Goal: Information Seeking & Learning: Check status

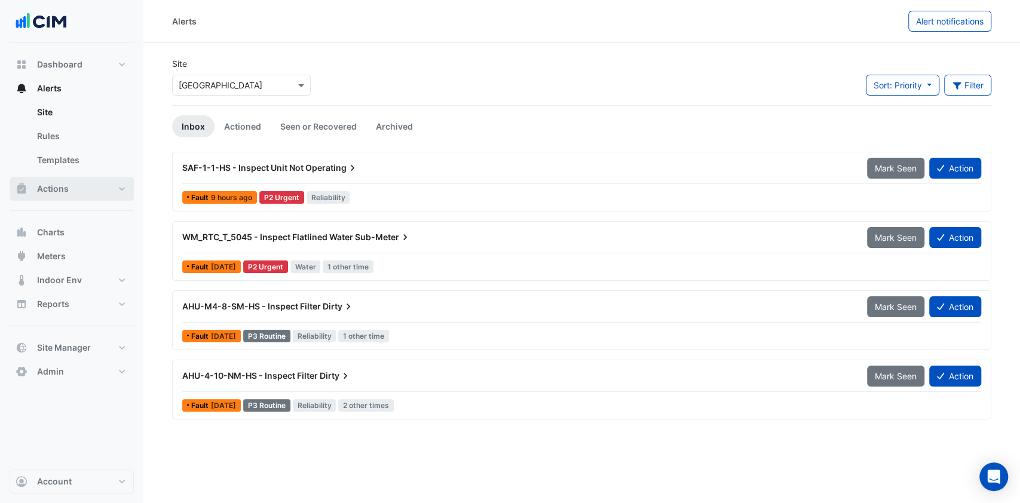
click at [78, 188] on button "Actions" at bounding box center [72, 189] width 124 height 24
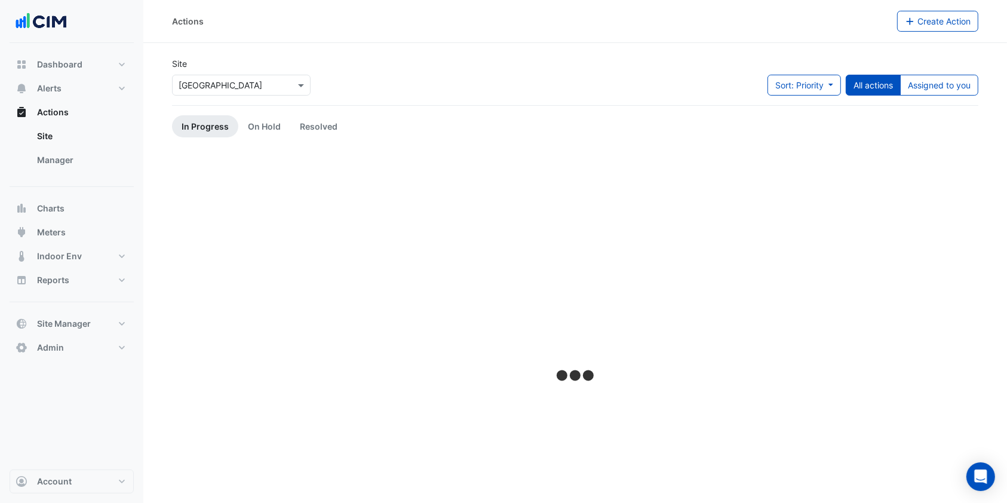
click at [81, 162] on link "Manager" at bounding box center [80, 160] width 106 height 24
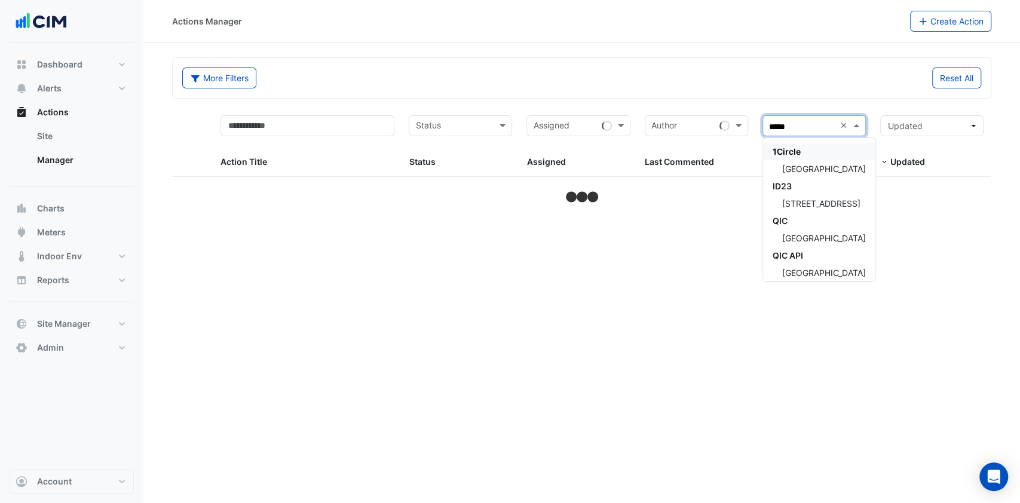
type input "******"
click at [836, 162] on div "[GEOGRAPHIC_DATA]" at bounding box center [819, 168] width 112 height 17
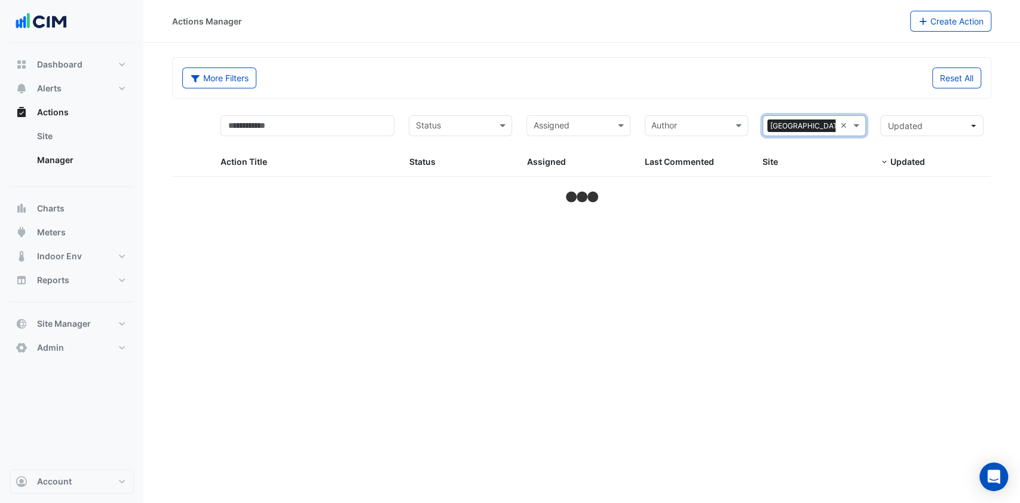
select select "***"
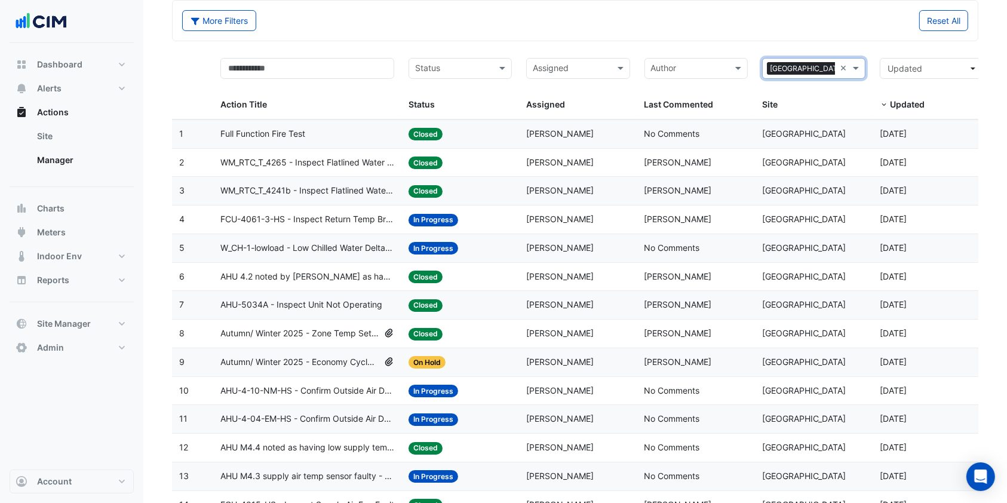
scroll to position [79, 0]
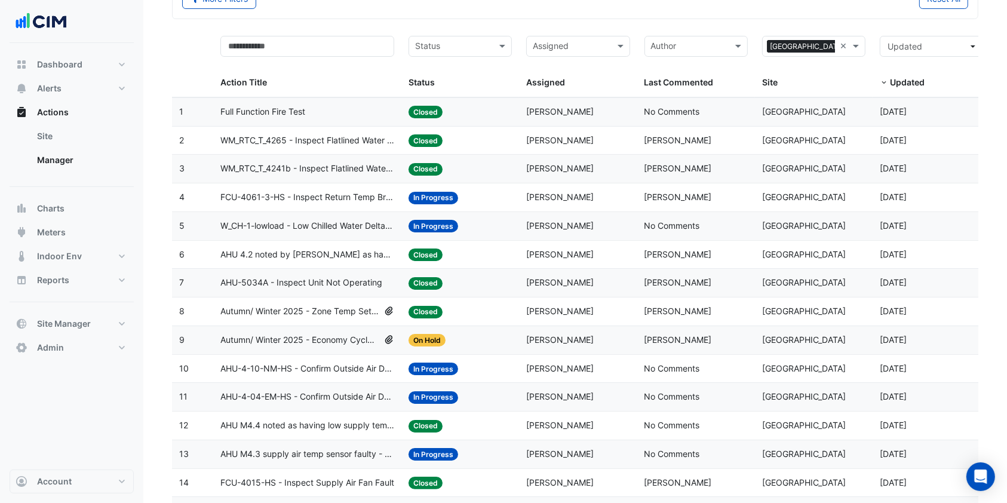
click at [366, 367] on span "AHU-4-10-NM-HS - Confirm Outside Air Damper Override Closed (Energy Waste)" at bounding box center [307, 369] width 174 height 14
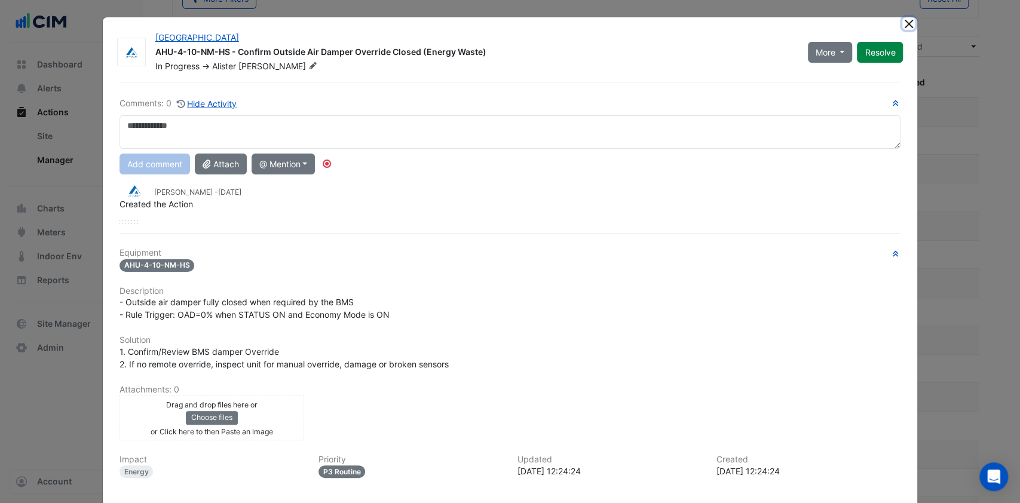
click at [902, 17] on button "Close" at bounding box center [908, 23] width 13 height 13
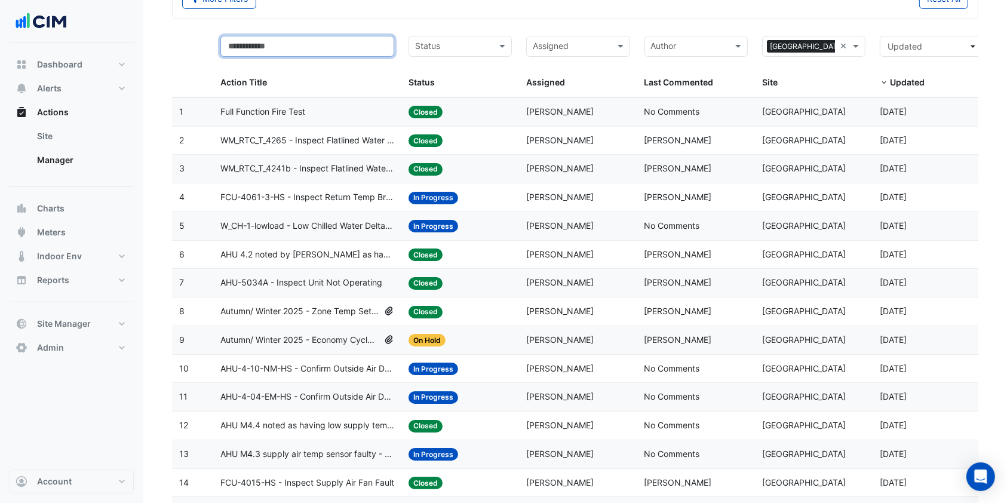
click at [272, 48] on input "text" at bounding box center [307, 46] width 174 height 21
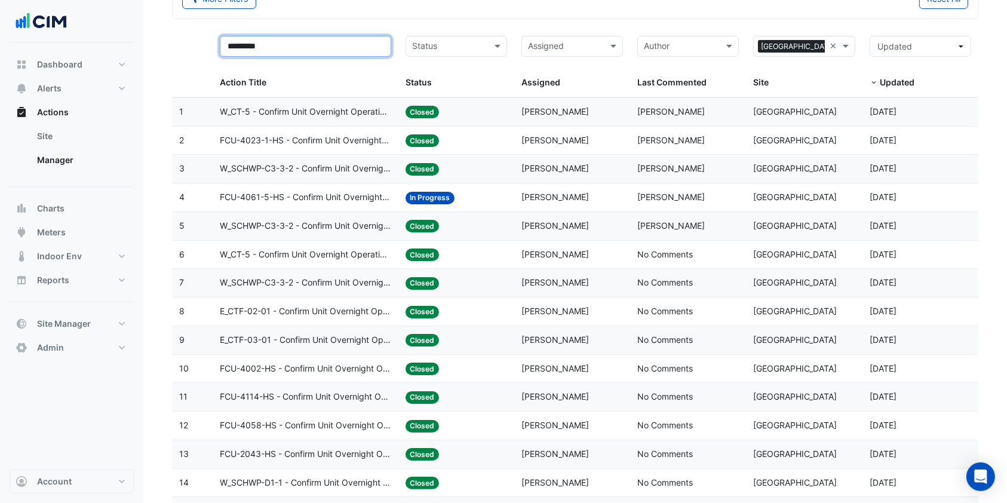
type input "*********"
click at [324, 193] on span "FCU-4061-5-HS - Confirm Unit Overnight Operation (Energy Waste)" at bounding box center [305, 198] width 171 height 14
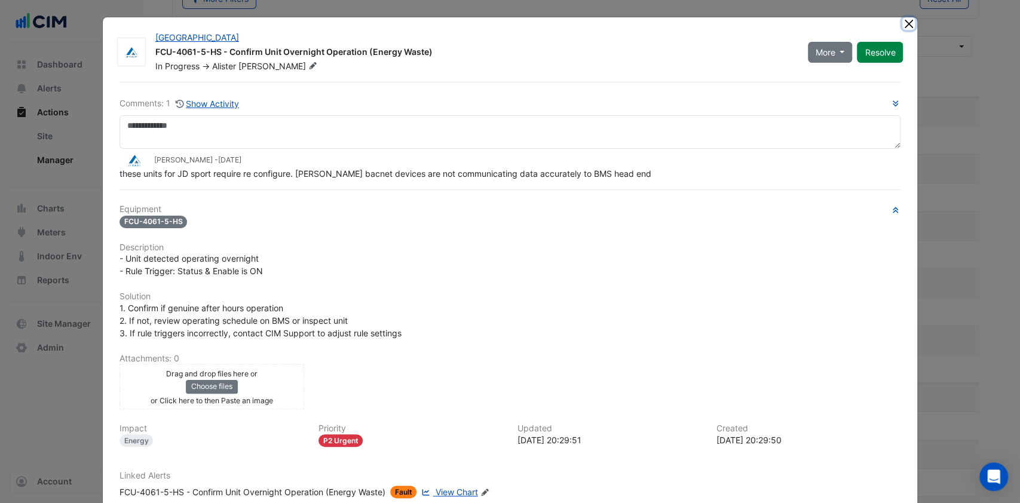
click at [903, 26] on button "Close" at bounding box center [908, 23] width 13 height 13
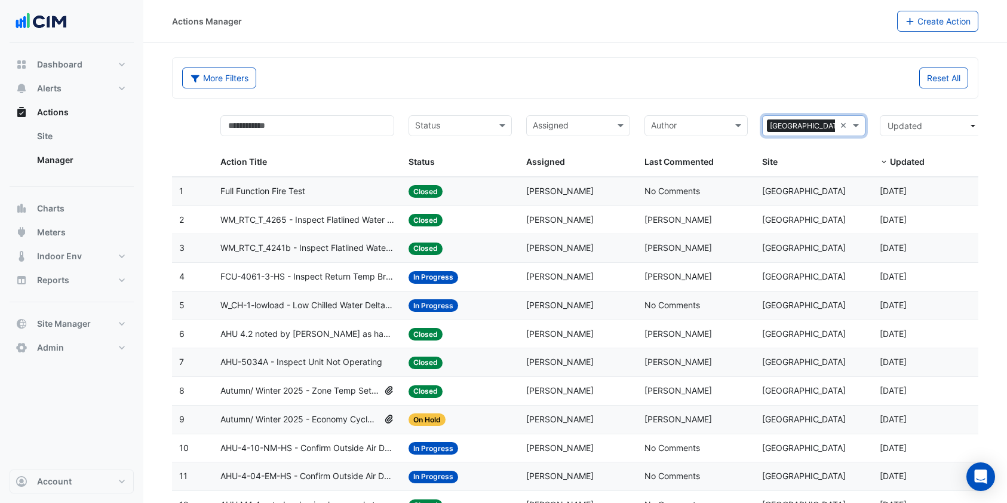
select select "***"
click at [59, 204] on span "Charts" at bounding box center [50, 208] width 27 height 12
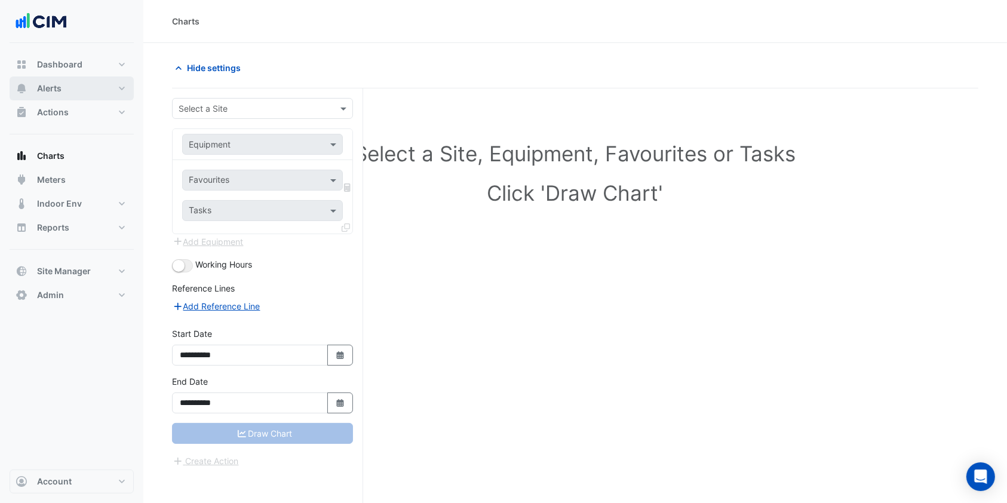
click at [74, 93] on button "Alerts" at bounding box center [72, 88] width 124 height 24
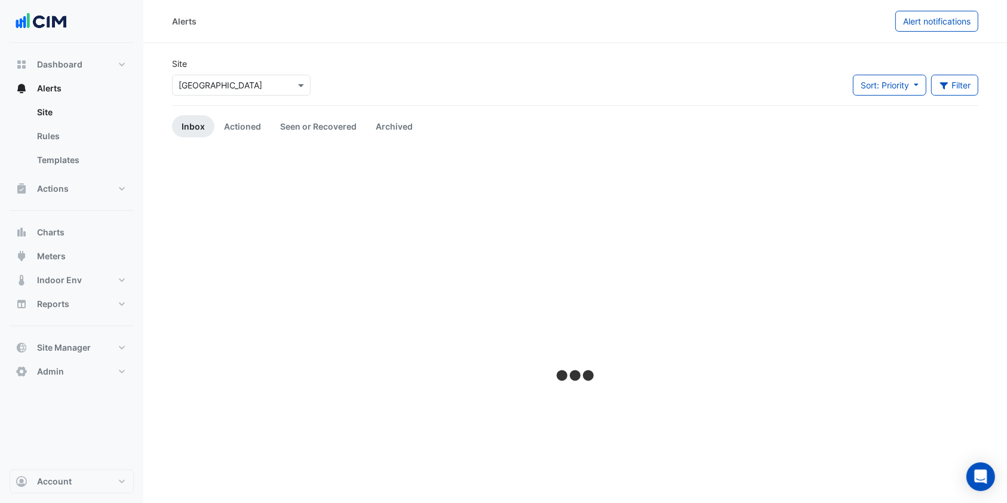
click at [199, 88] on input "text" at bounding box center [230, 85] width 102 height 13
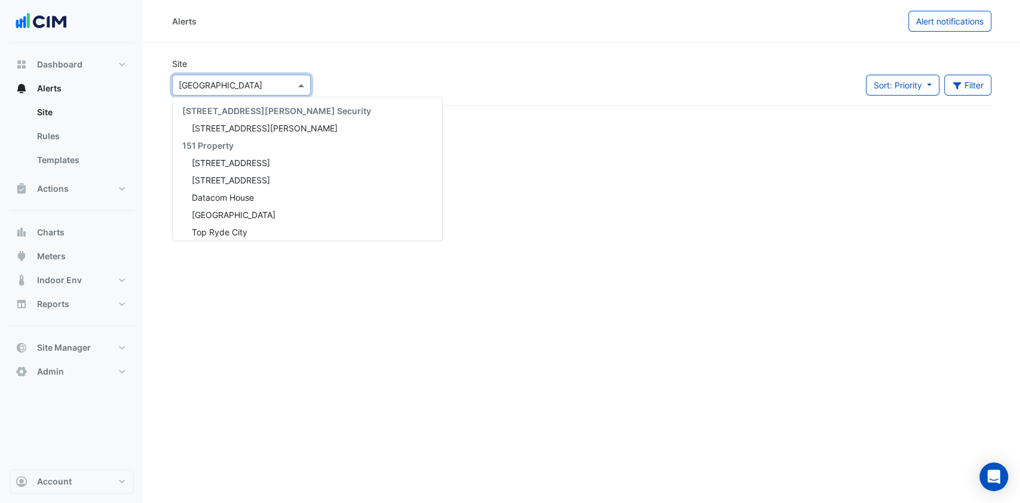
scroll to position [177, 0]
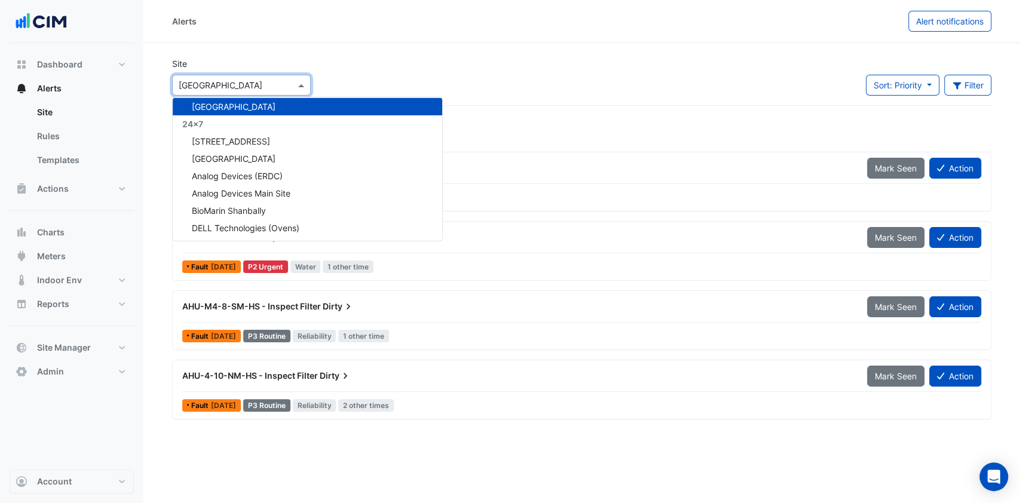
click at [368, 59] on div "Site × Robina Town Centre 141 Walker Street Security 141 Walker Street 151 Prop…" at bounding box center [581, 81] width 833 height 48
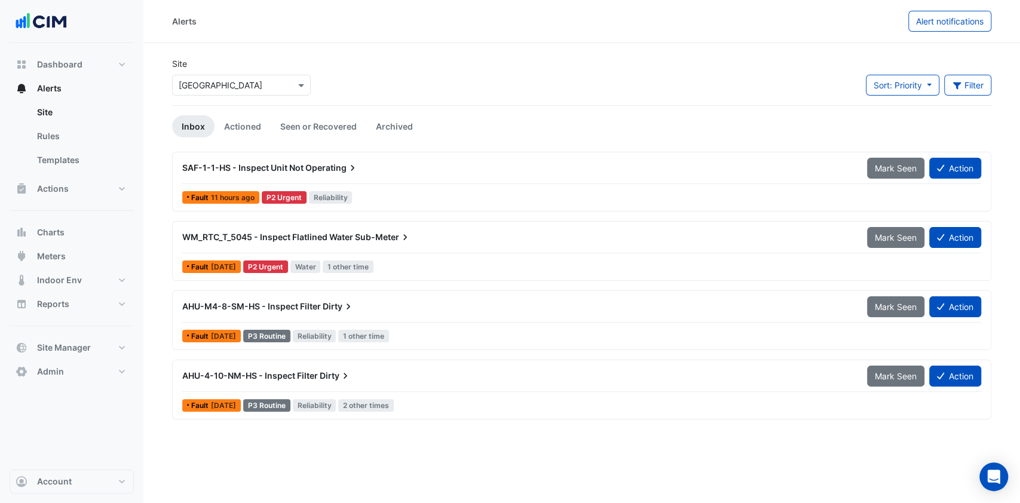
click at [956, 94] on button "Filter" at bounding box center [968, 85] width 48 height 21
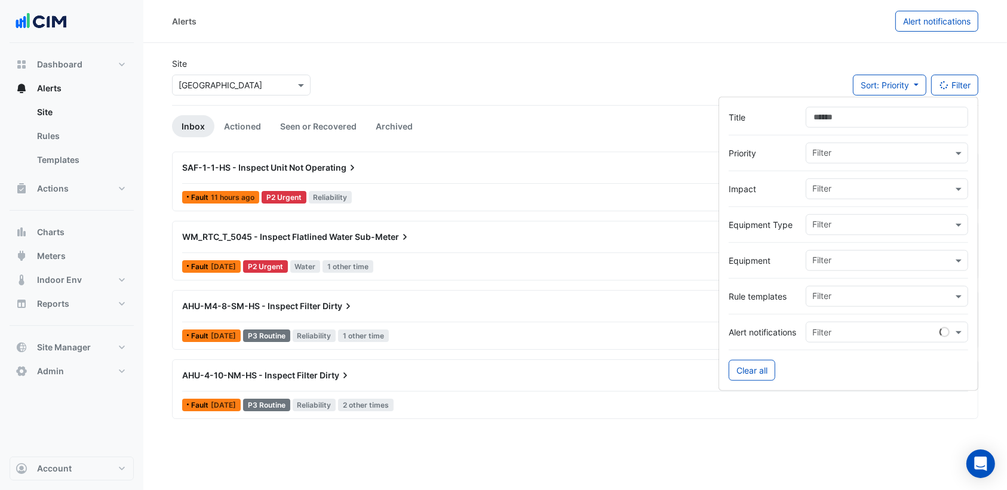
click at [859, 256] on input "text" at bounding box center [882, 262] width 140 height 13
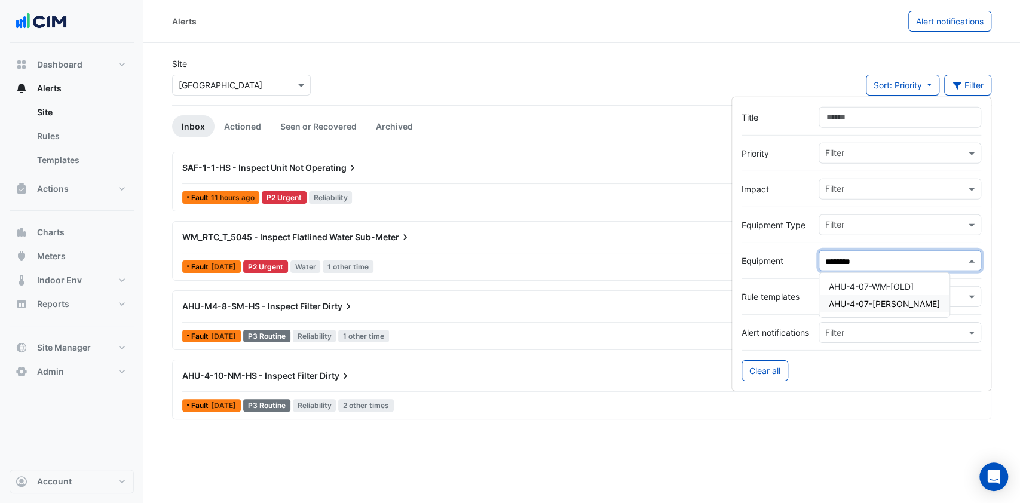
click at [862, 295] on div "AHU-4-07-WM-HS" at bounding box center [884, 303] width 130 height 17
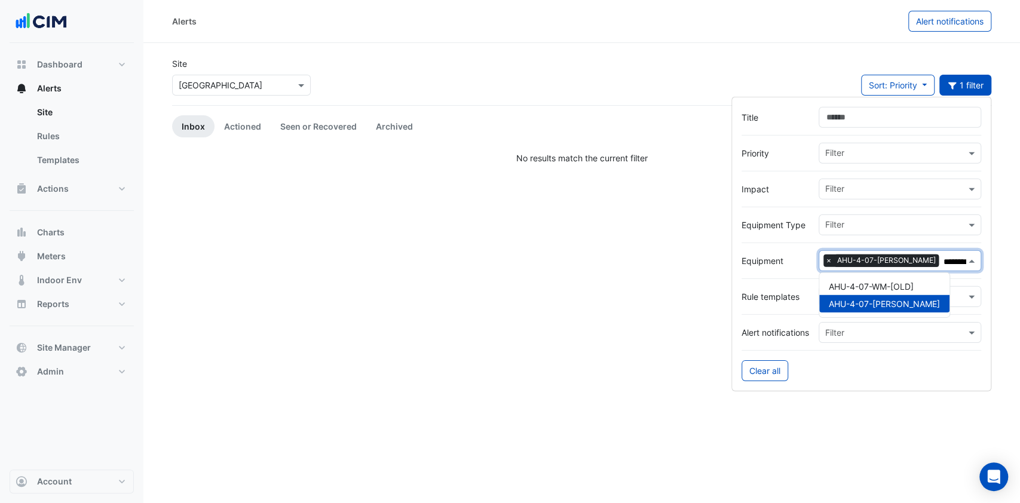
type input "********"
click at [573, 91] on div "Site × Robina Town Centre Sort: Priority Priority Updated 1 filter" at bounding box center [581, 81] width 833 height 48
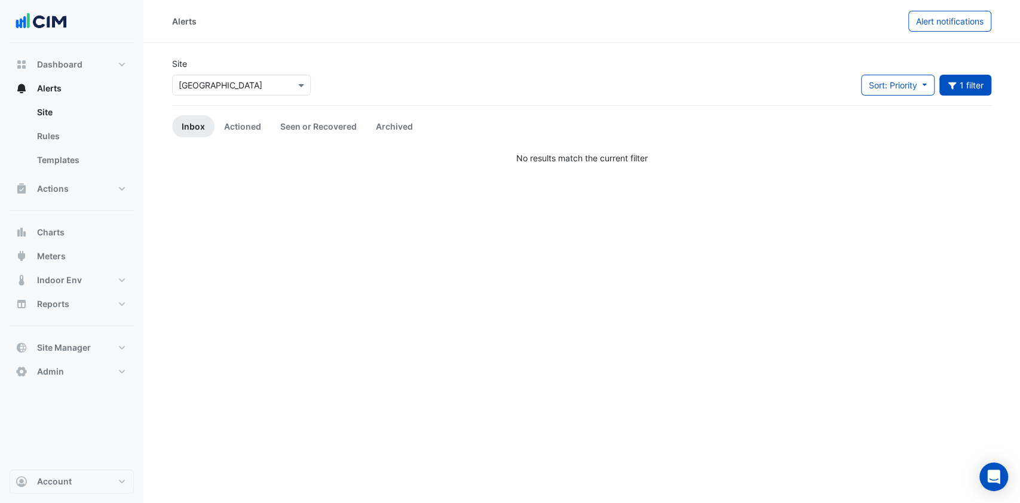
click at [248, 123] on link "Actioned" at bounding box center [242, 126] width 56 height 22
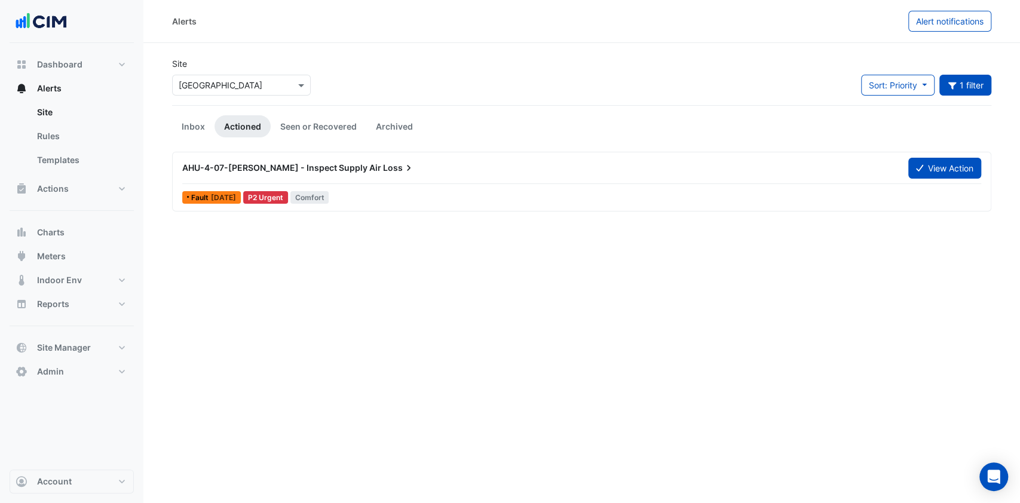
click at [954, 174] on button "View Action" at bounding box center [944, 168] width 73 height 21
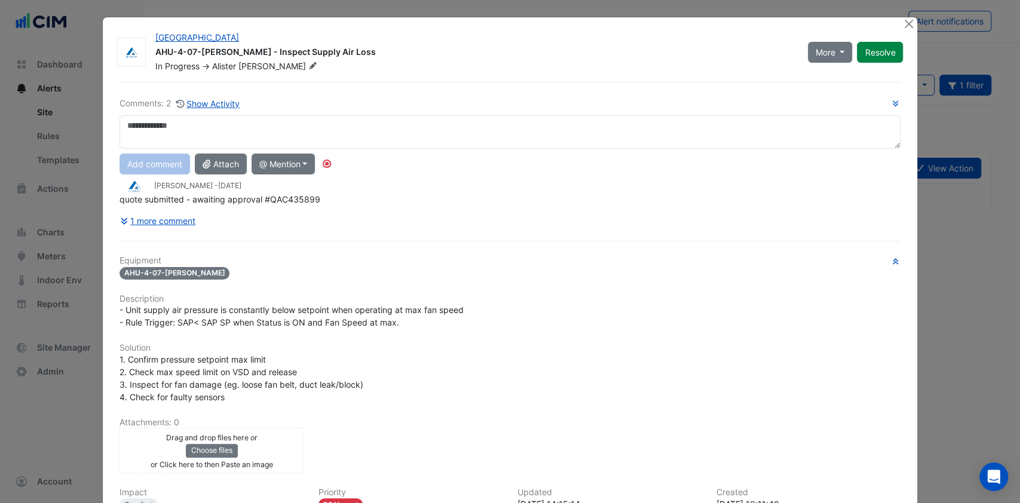
click at [170, 217] on button "1 more comment" at bounding box center [157, 220] width 77 height 21
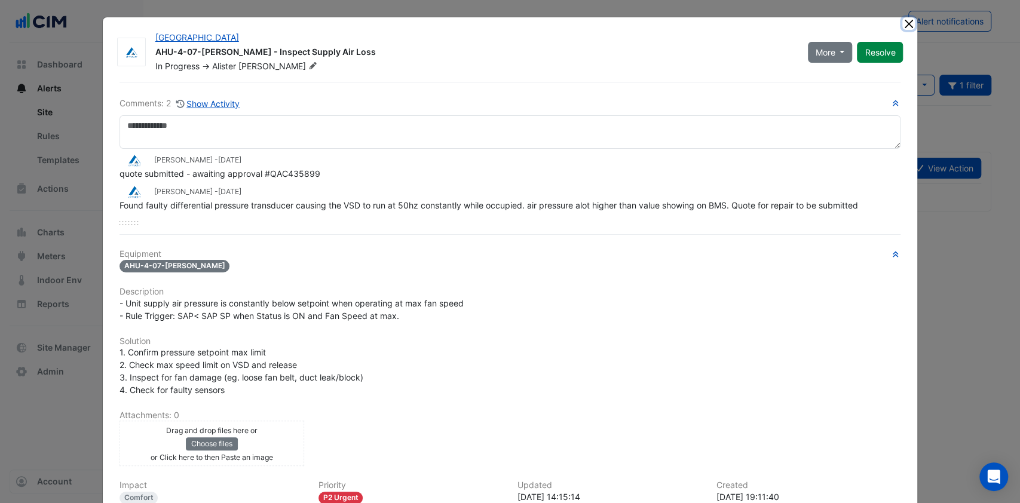
click at [902, 27] on button "Close" at bounding box center [908, 23] width 13 height 13
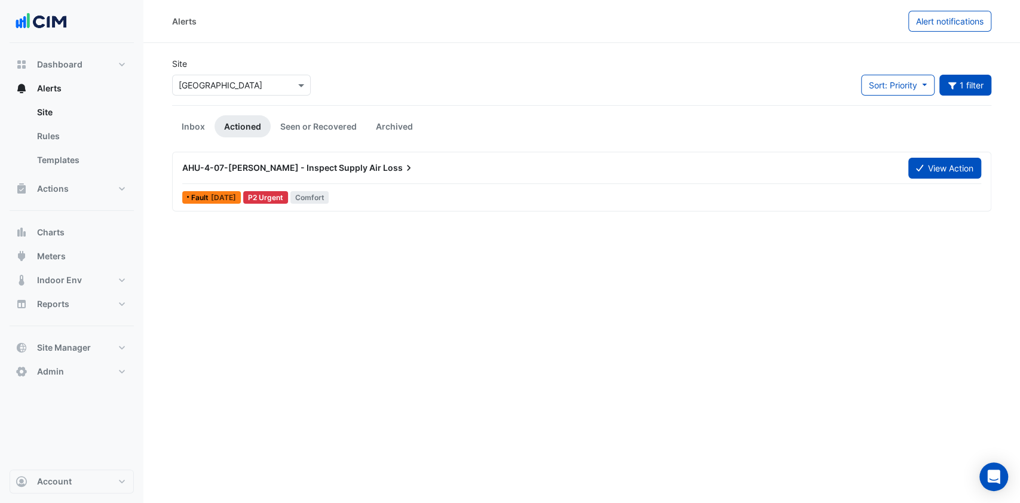
click at [358, 174] on div "AHU-4-07-WM-HS - Inspect Supply Air Loss" at bounding box center [538, 168] width 726 height 22
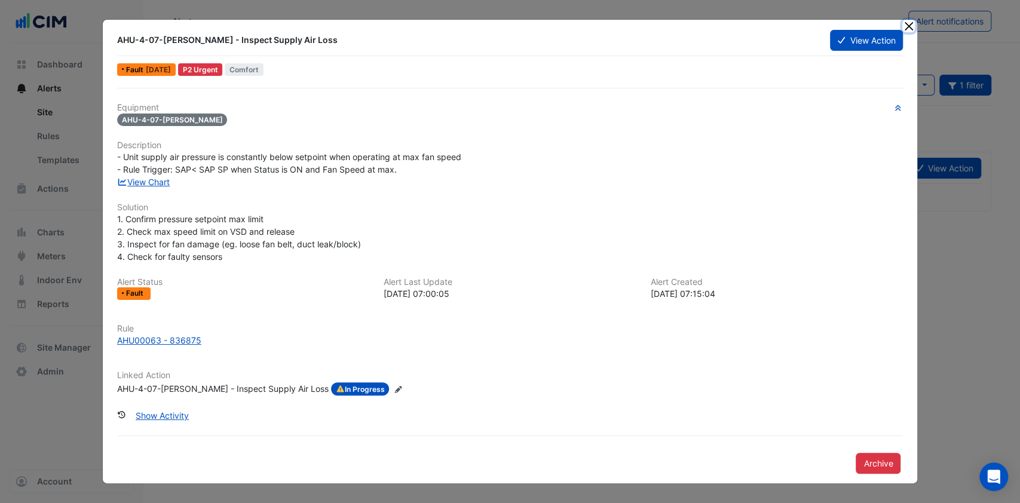
click at [910, 26] on button "Close" at bounding box center [908, 26] width 13 height 13
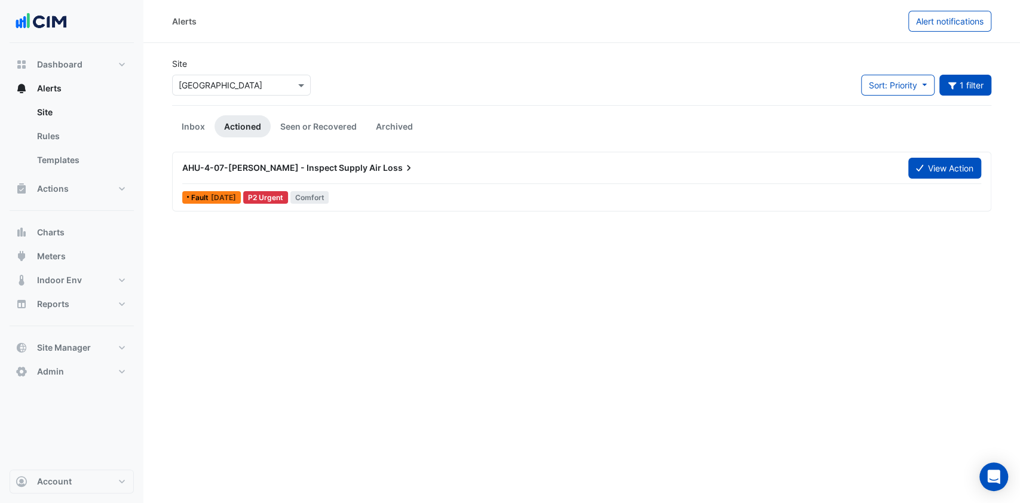
click at [286, 174] on div "AHU-4-07-WM-HS - Inspect Supply Air Loss" at bounding box center [538, 168] width 726 height 22
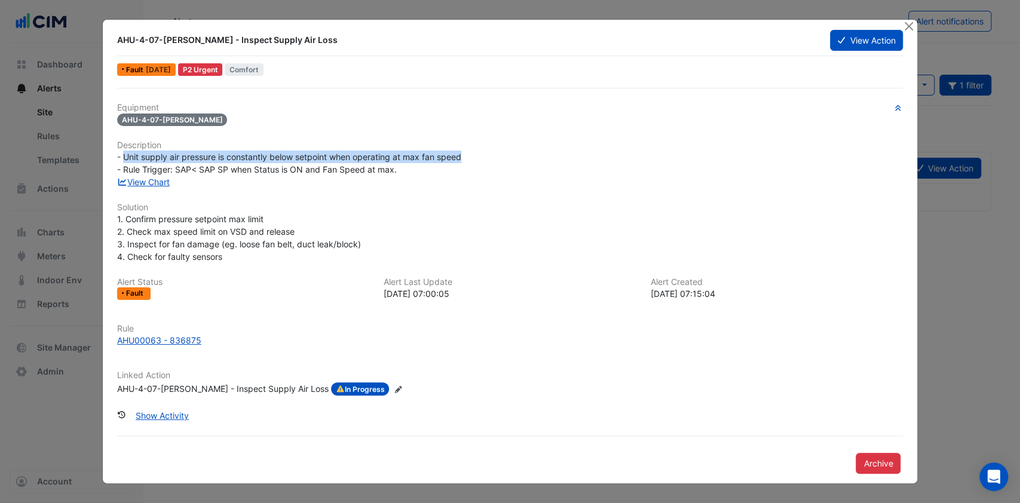
drag, startPoint x: 469, startPoint y: 156, endPoint x: 124, endPoint y: 153, distance: 345.9
click at [124, 153] on div "- Unit supply air pressure is constantly below setpoint when operating at max f…" at bounding box center [510, 163] width 786 height 25
copy span "Unit supply air pressure is constantly below setpoint when operating at max fan…"
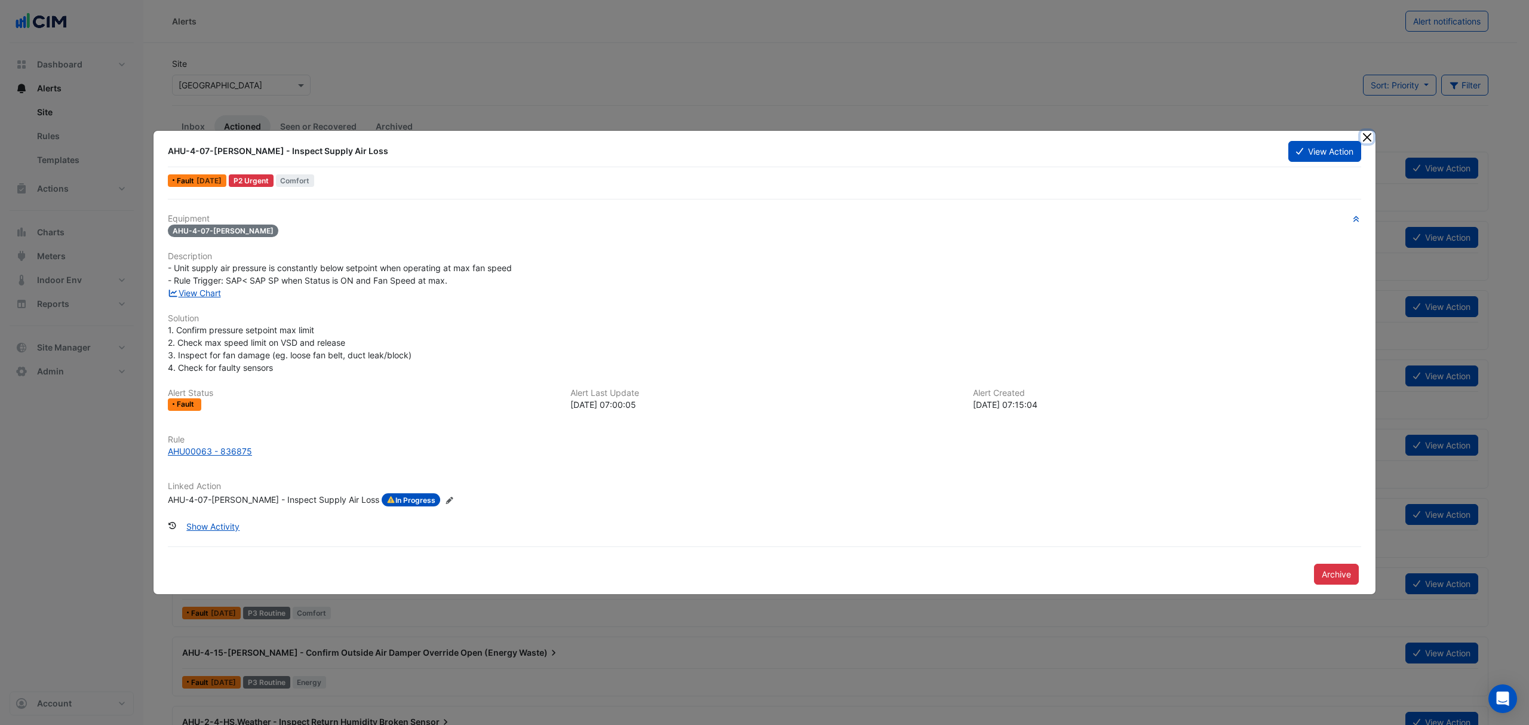
click at [1364, 139] on button "Close" at bounding box center [1367, 137] width 13 height 13
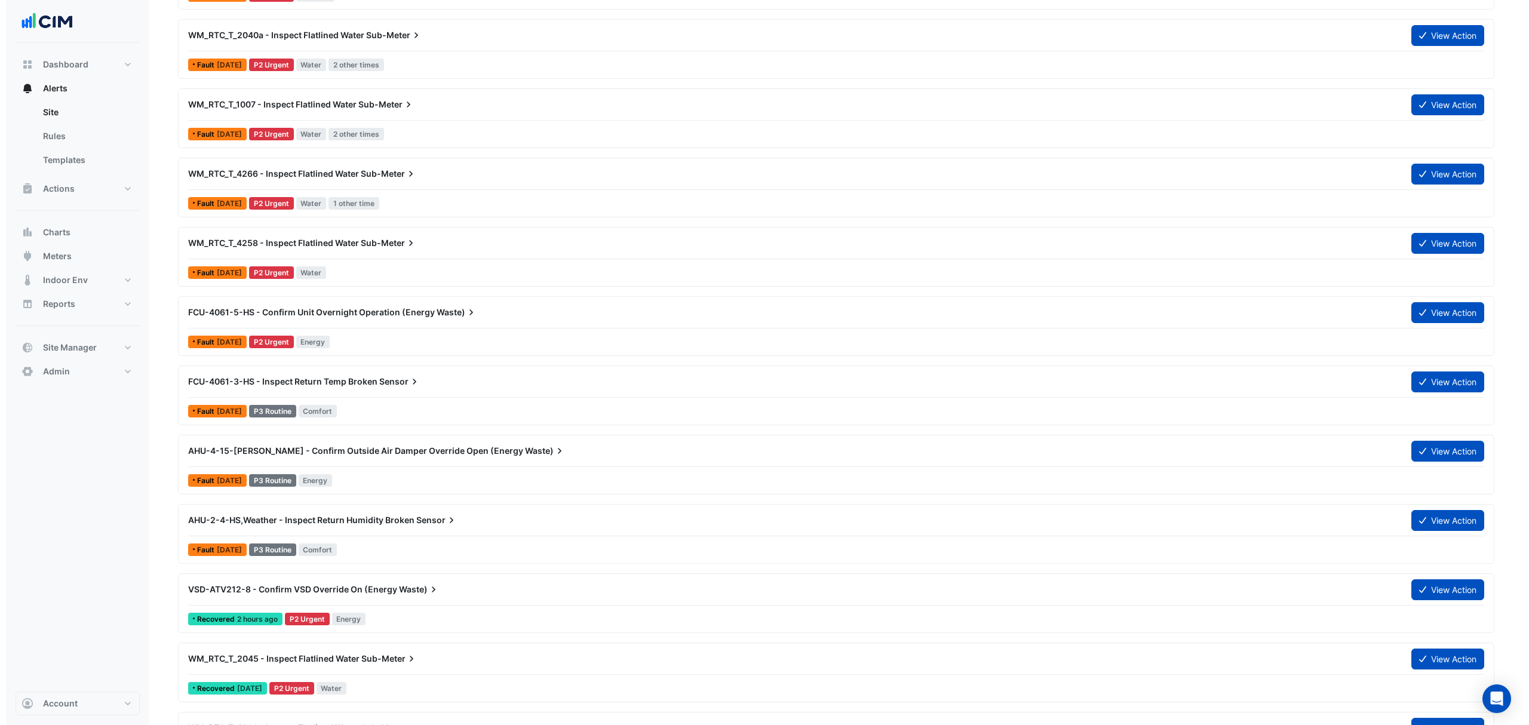
scroll to position [239, 0]
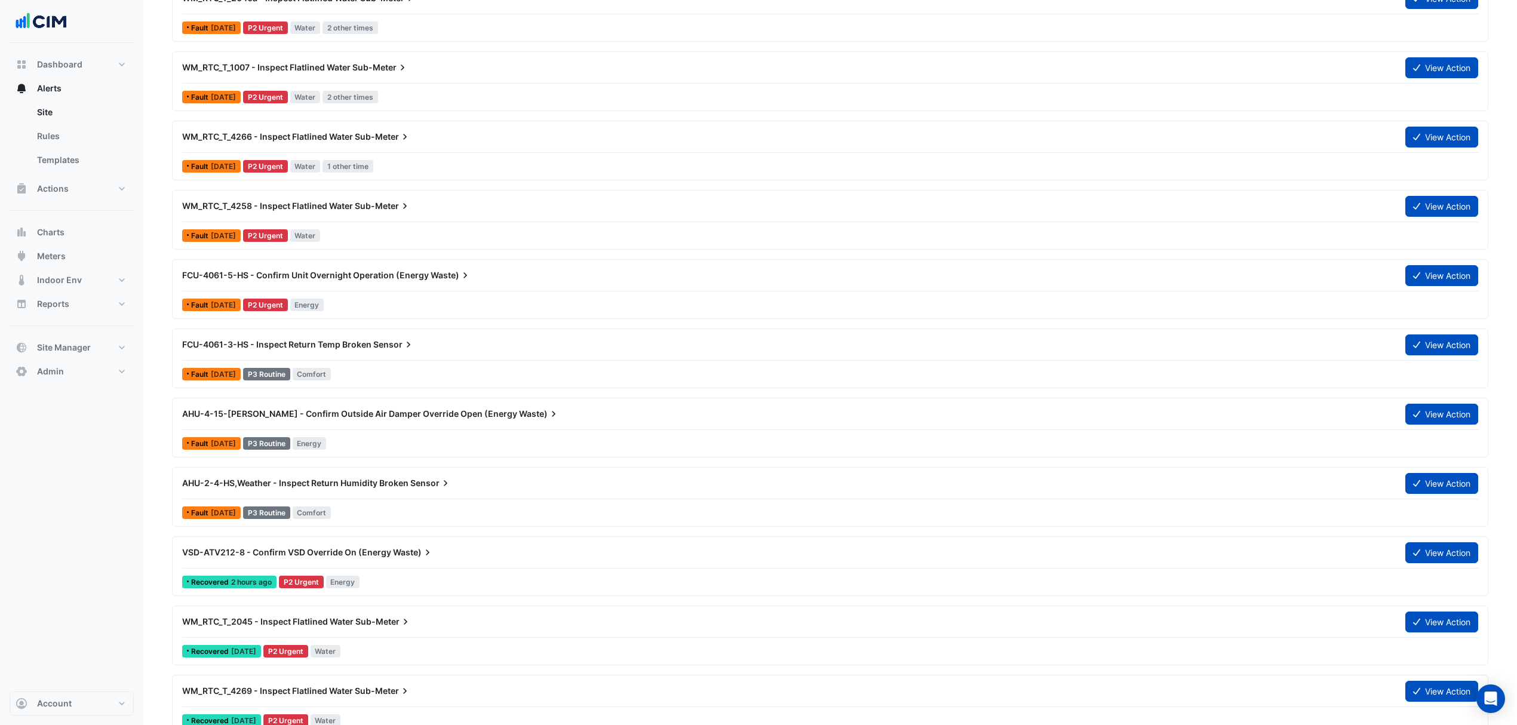
click at [371, 415] on span "AHU-4-15-WM-HS - Confirm Outside Air Damper Override Open (Energy" at bounding box center [349, 414] width 335 height 10
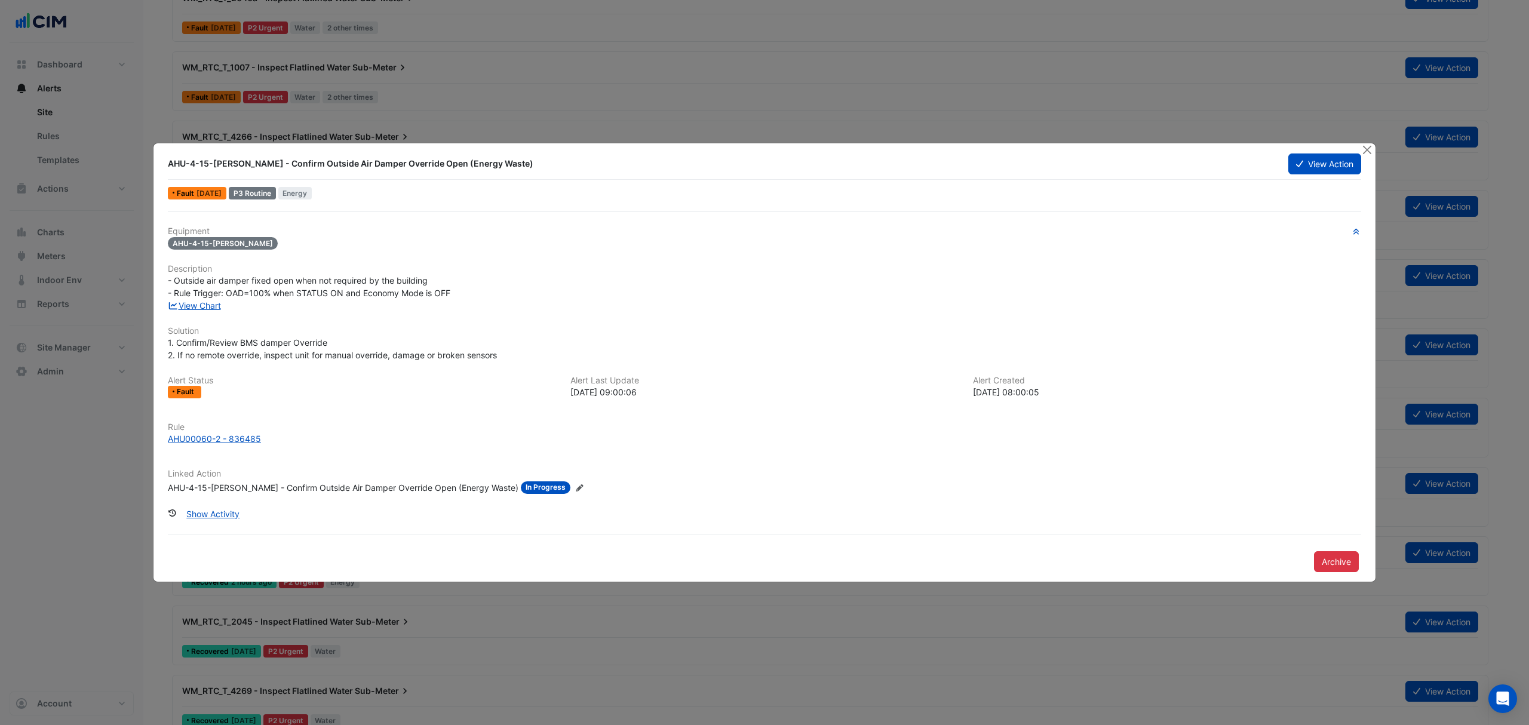
click at [199, 306] on link "View Chart" at bounding box center [194, 305] width 53 height 10
click at [182, 435] on div "AHU00060-2 - 836485" at bounding box center [214, 438] width 93 height 13
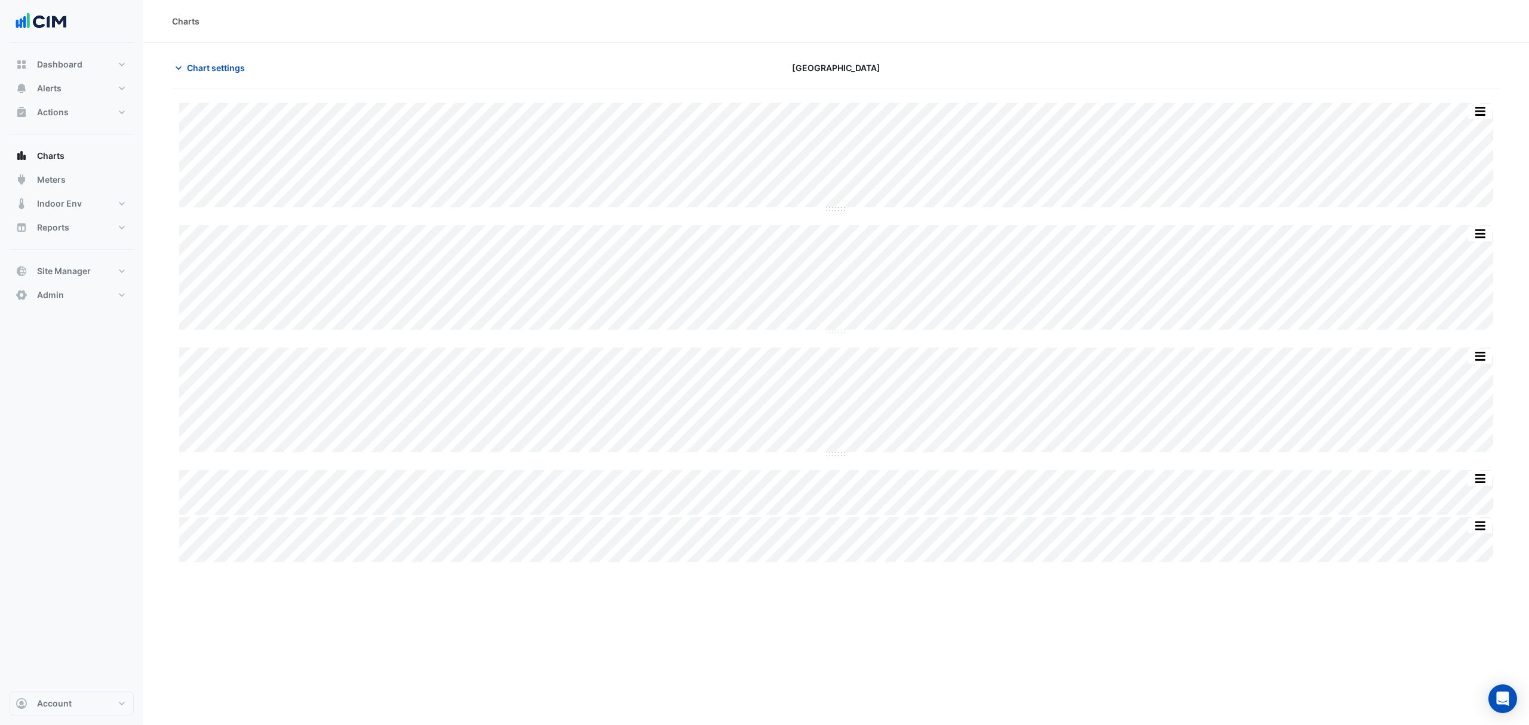
click at [210, 62] on span "Chart settings" at bounding box center [216, 68] width 58 height 13
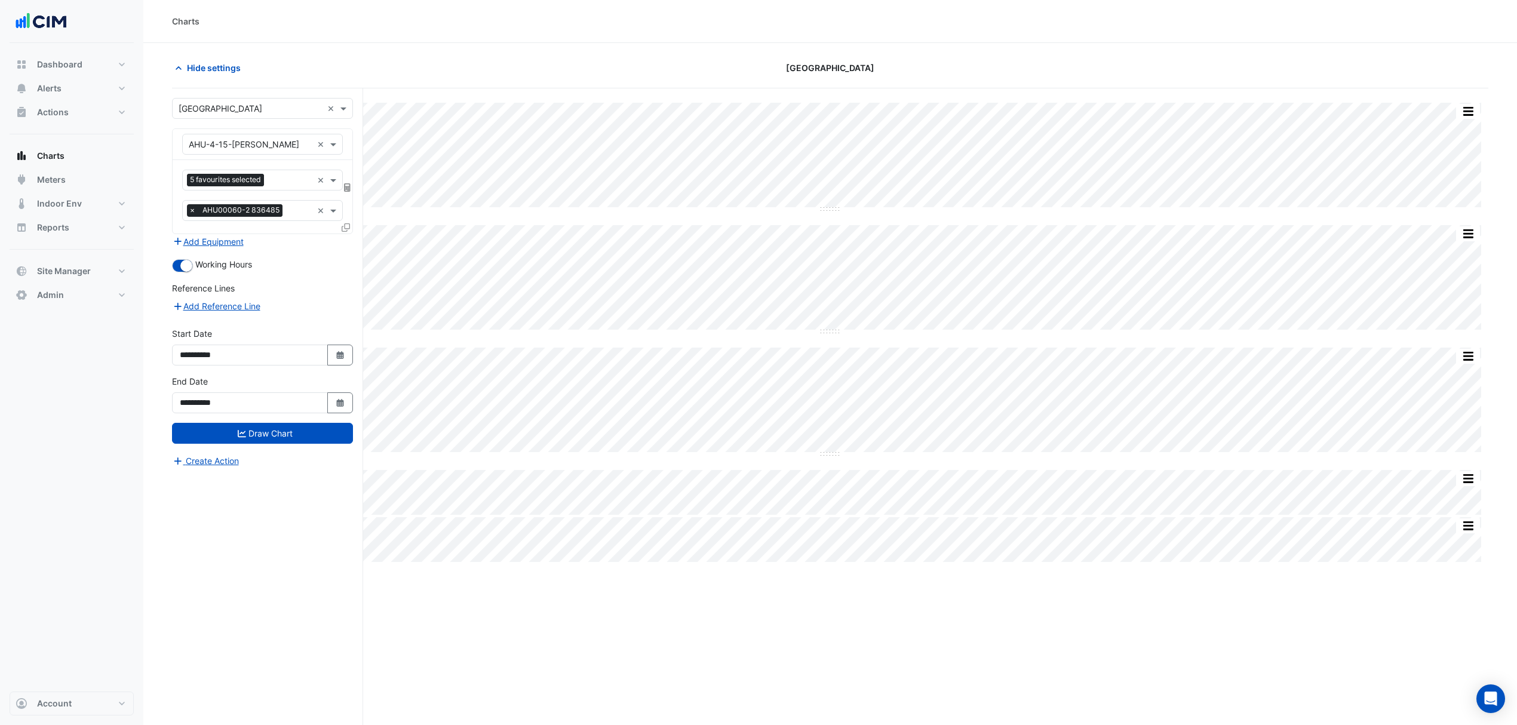
click at [337, 407] on icon "button" at bounding box center [339, 403] width 7 height 8
click at [312, 247] on button "Next month" at bounding box center [306, 246] width 14 height 19
select select "*"
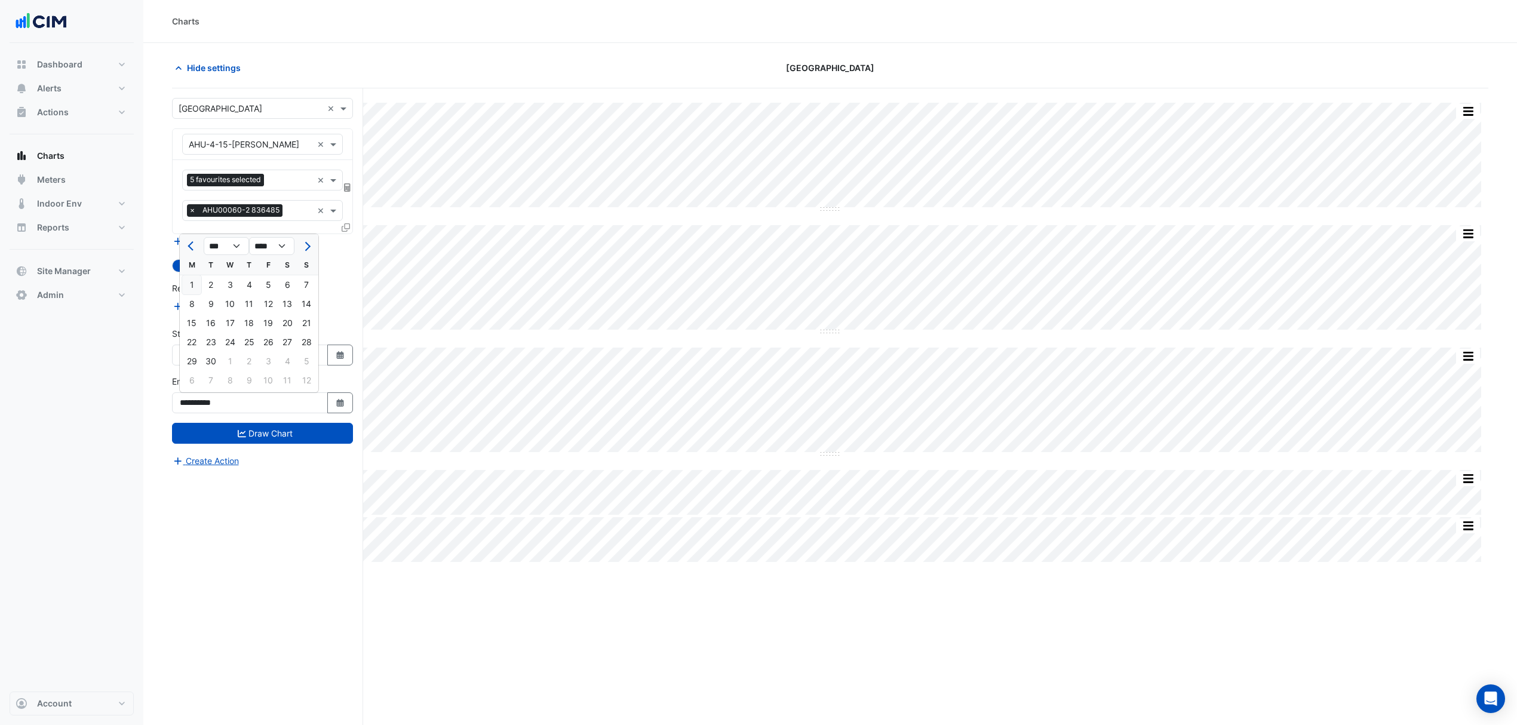
click at [195, 340] on div "22" at bounding box center [191, 342] width 19 height 19
type input "**********"
click at [234, 429] on button "Draw Chart" at bounding box center [262, 433] width 181 height 21
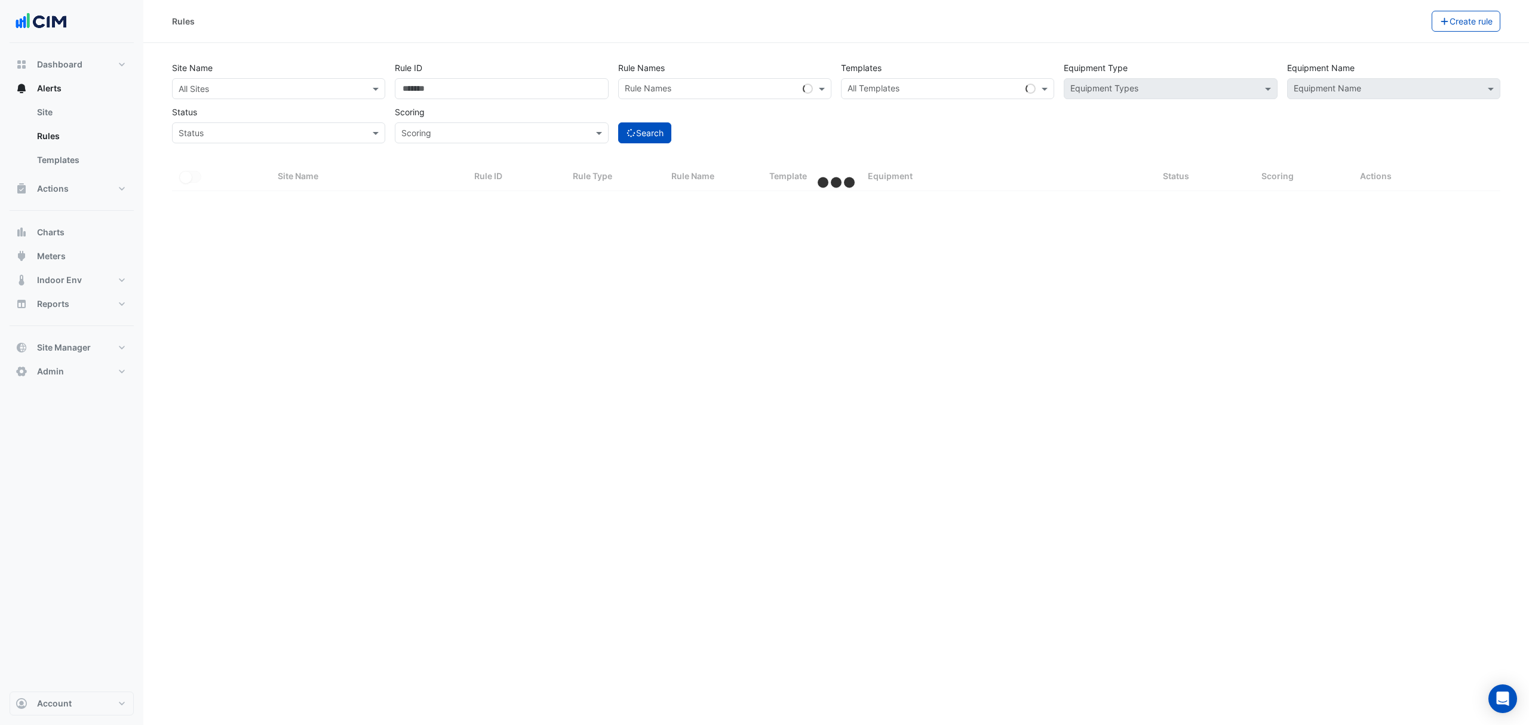
select select "***"
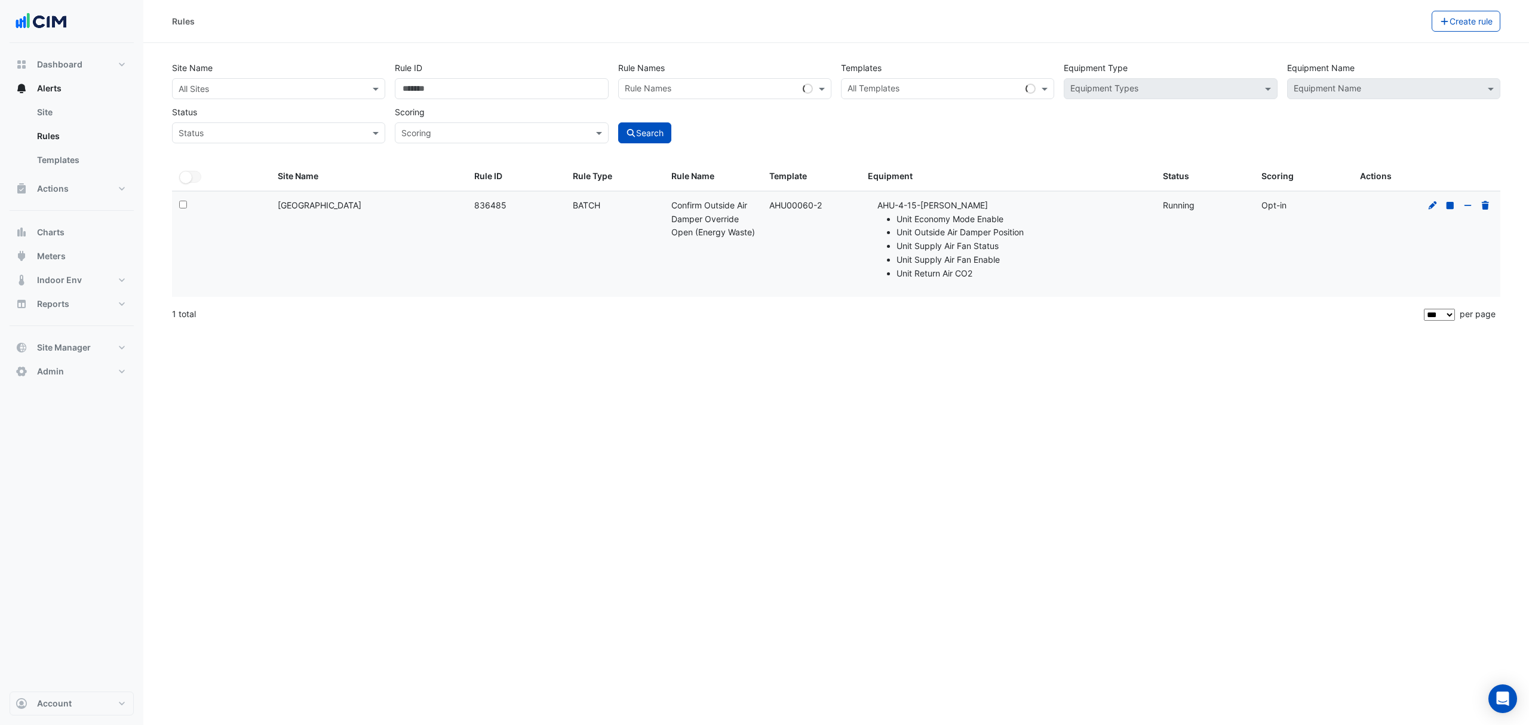
drag, startPoint x: 951, startPoint y: 206, endPoint x: 883, endPoint y: 205, distance: 68.1
click at [883, 205] on li "AHU-4-15-[PERSON_NAME] Unit Economy Mode Enable Unit Outside Air Damper Positio…" at bounding box center [1012, 240] width 271 height 82
